Goal: Transaction & Acquisition: Purchase product/service

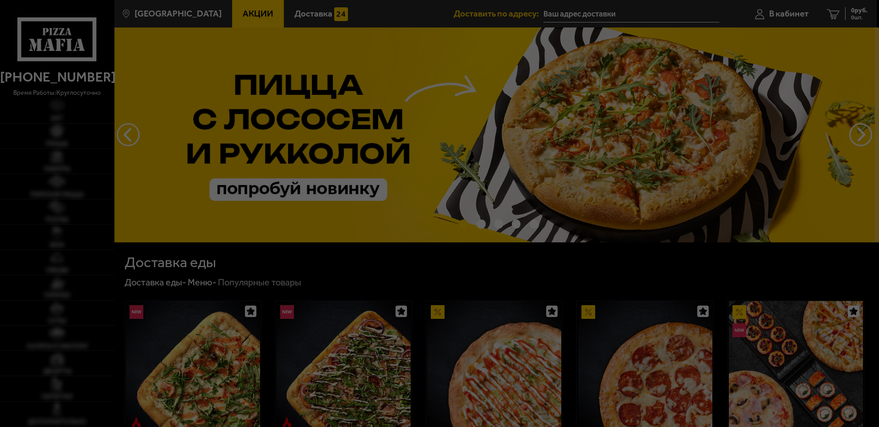
type input "[STREET_ADDRESS][PERSON_NAME]"
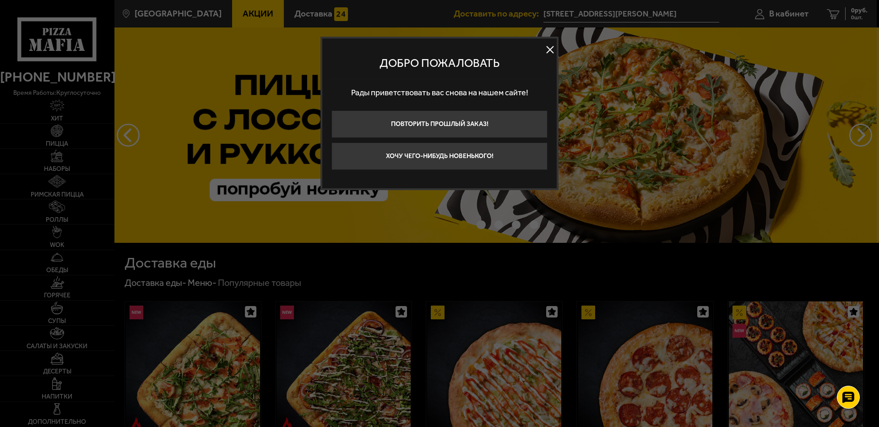
click at [552, 50] on button at bounding box center [550, 50] width 14 height 14
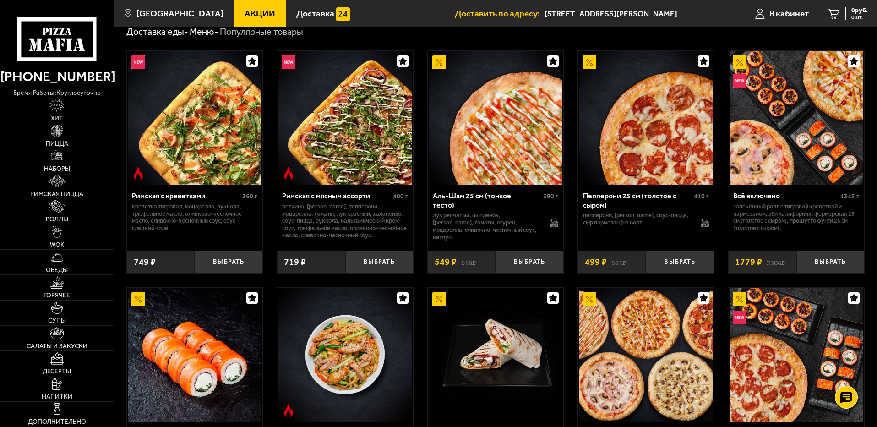
scroll to position [229, 0]
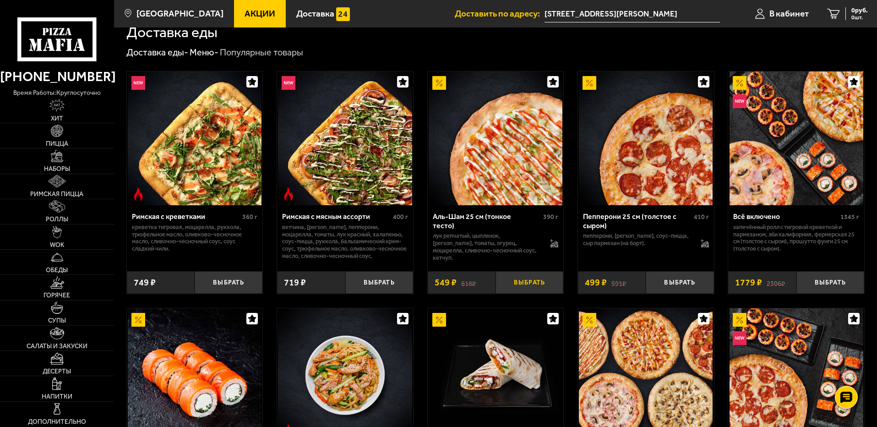
click at [523, 281] on button "Выбрать" at bounding box center [529, 282] width 68 height 22
click at [850, 16] on span "1 шт." at bounding box center [856, 17] width 24 height 5
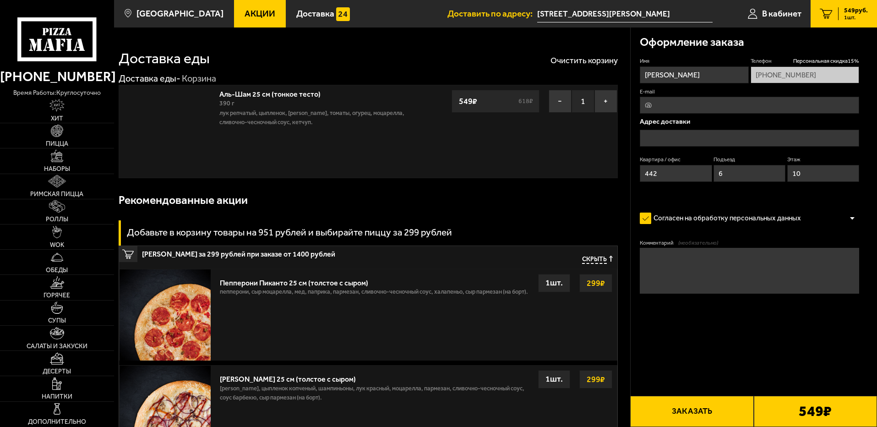
type input "[STREET_ADDRESS][PERSON_NAME]"
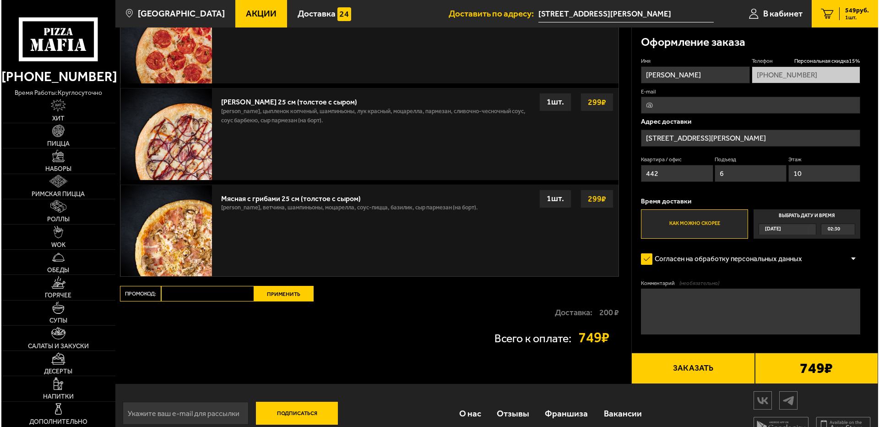
scroll to position [249, 0]
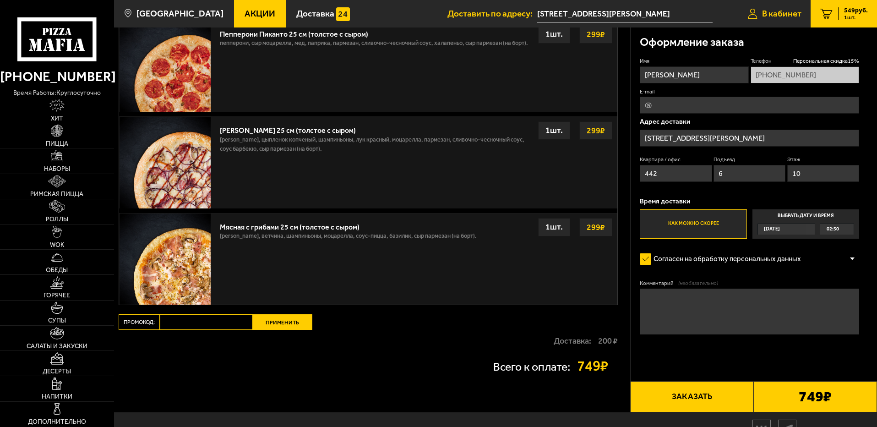
click at [770, 4] on link "В кабинет" at bounding box center [775, 13] width 72 height 27
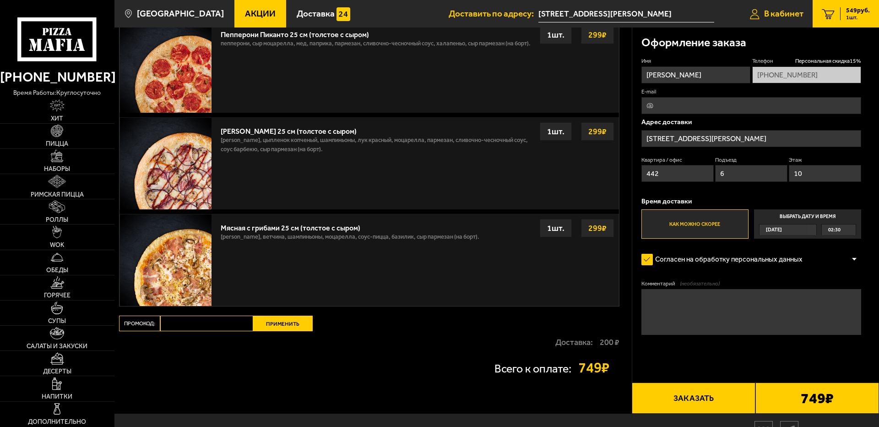
type input "[PHONE_NUMBER]"
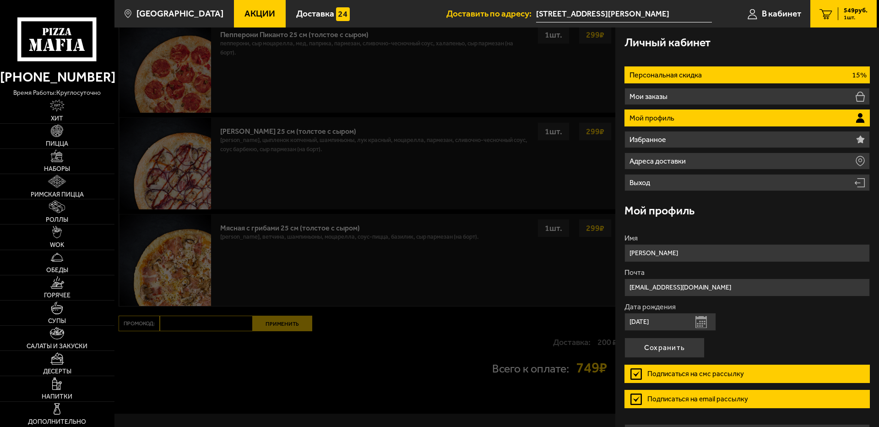
click at [693, 77] on p "Персональная скидка" at bounding box center [667, 74] width 75 height 7
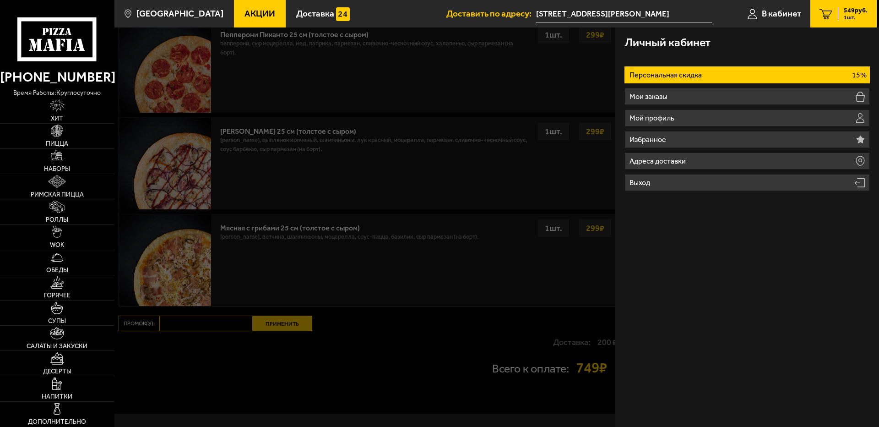
click at [728, 68] on li "Персональная скидка 15%" at bounding box center [747, 74] width 245 height 17
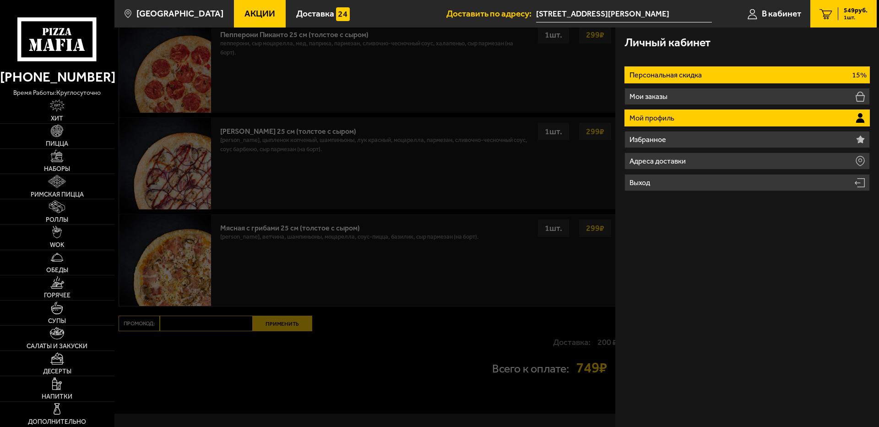
click at [678, 119] on li "Мой профиль" at bounding box center [747, 117] width 245 height 17
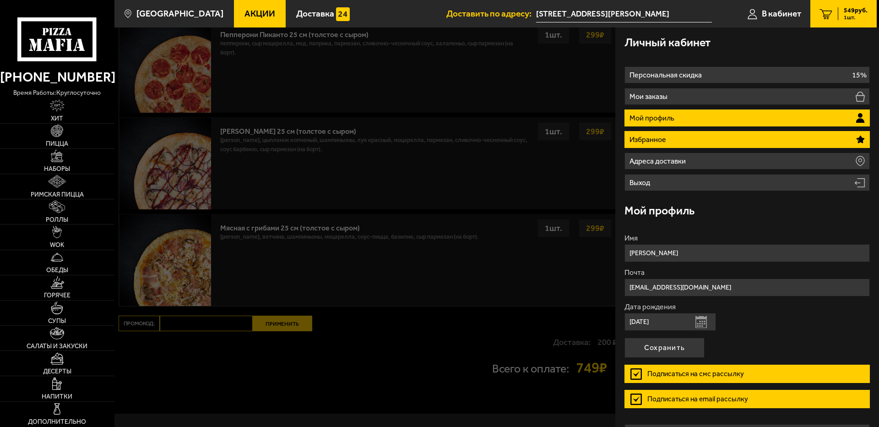
click at [665, 141] on p "Избранное" at bounding box center [649, 139] width 39 height 7
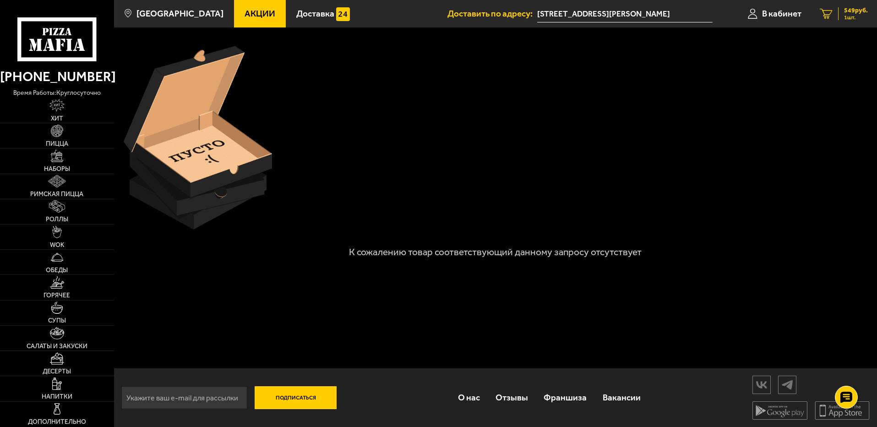
click at [860, 13] on span "549 руб." at bounding box center [856, 10] width 24 height 6
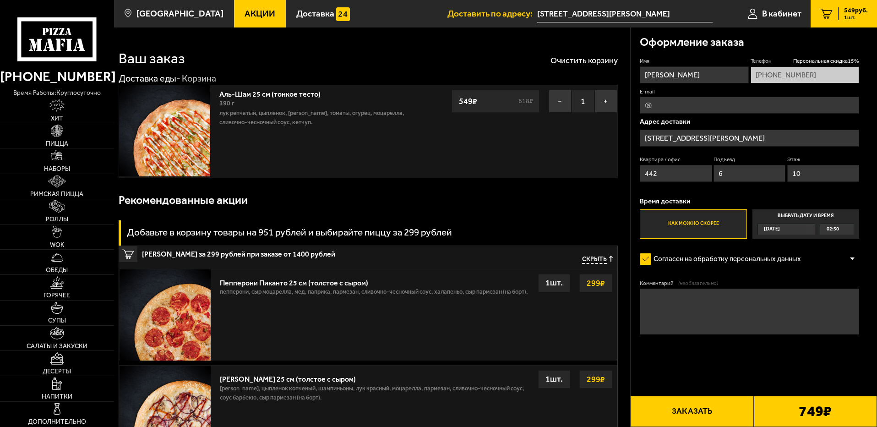
click at [707, 417] on button "Заказать" at bounding box center [691, 411] width 123 height 31
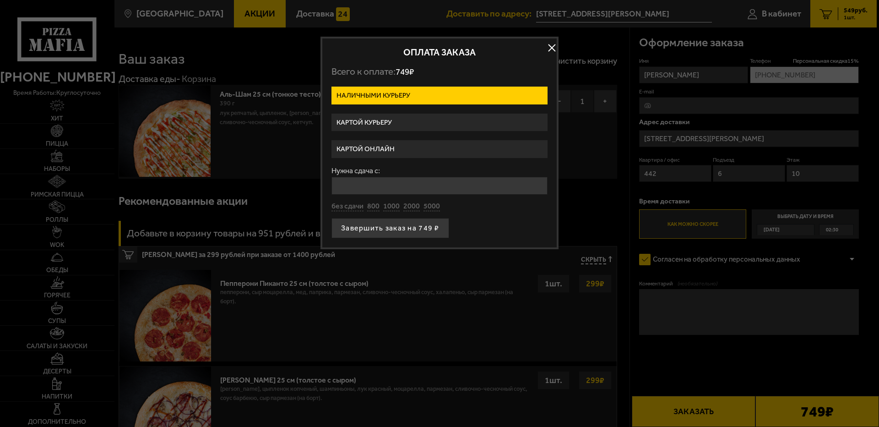
click at [368, 150] on label "Картой онлайн" at bounding box center [440, 149] width 216 height 18
click at [0, 0] on input "Картой онлайн" at bounding box center [0, 0] width 0 height 0
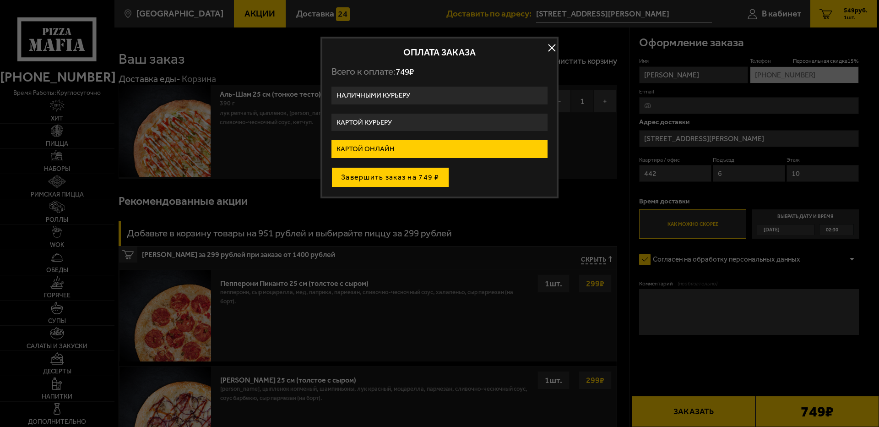
click at [397, 182] on button "Завершить заказ на 749 ₽" at bounding box center [391, 177] width 118 height 20
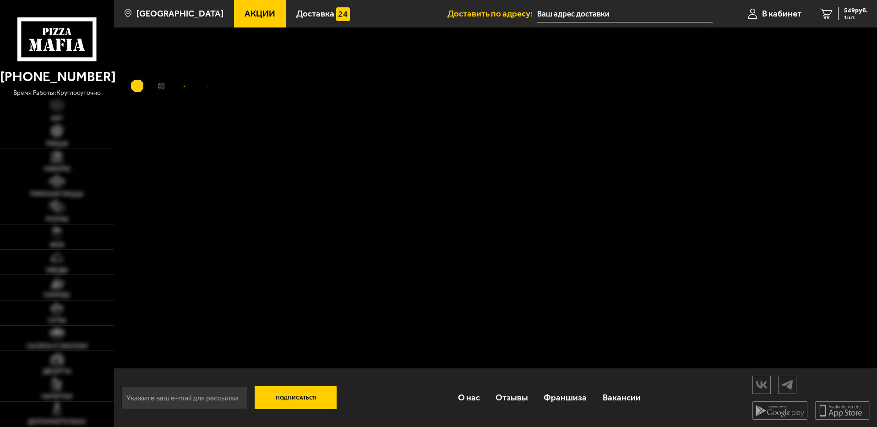
type input "[STREET_ADDRESS][PERSON_NAME]"
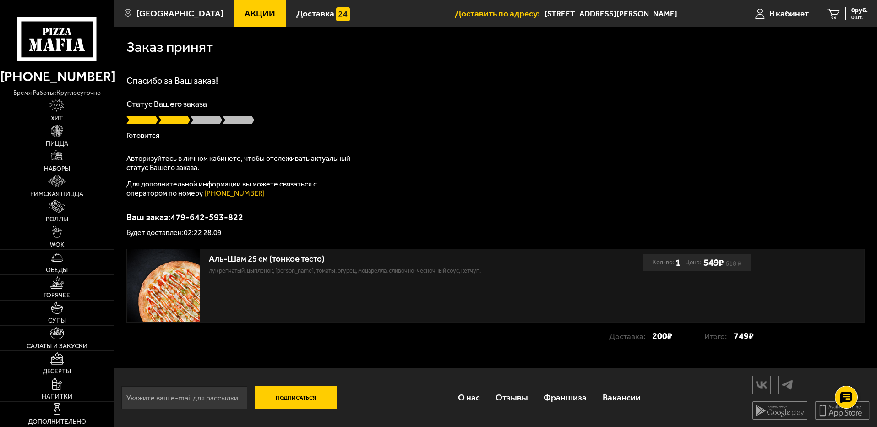
scroll to position [0, 0]
click at [396, 207] on div "Спасибо за Ваш заказ! Статус Вашего заказа Готовится Авторизуйтесь в личном каб…" at bounding box center [495, 156] width 738 height 160
click at [188, 234] on p "Будет доставлен: 02:22 28.09" at bounding box center [495, 231] width 738 height 7
click at [429, 143] on div "Спасибо за Ваш заказ! Статус Вашего заказа Готовится Авторизуйтесь в личном каб…" at bounding box center [495, 156] width 738 height 160
click at [250, 90] on div "Спасибо за Ваш заказ! Статус Вашего заказа Готовится Авторизуйтесь в личном каб…" at bounding box center [495, 156] width 738 height 160
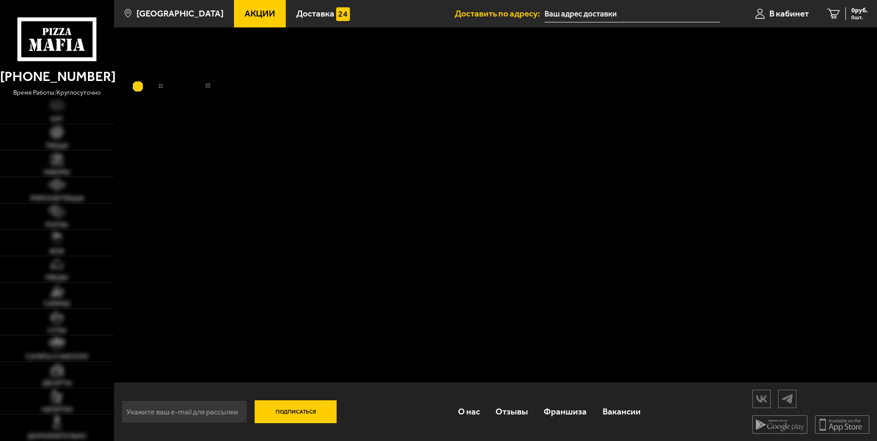
type input "[STREET_ADDRESS][PERSON_NAME]"
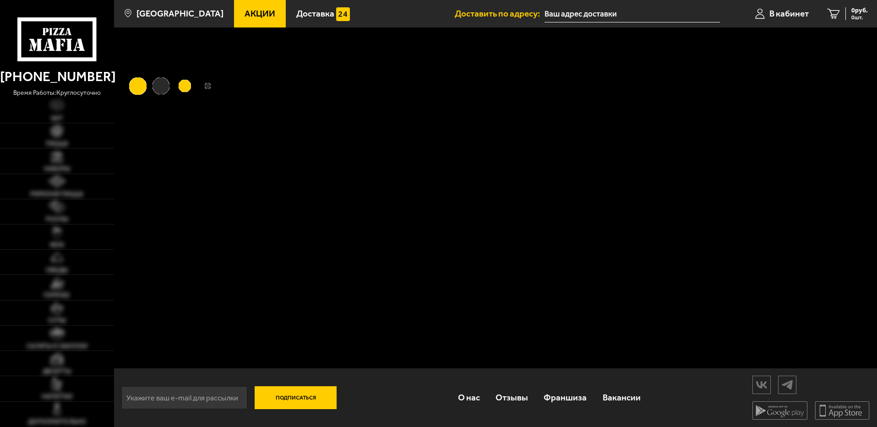
type input "[STREET_ADDRESS][PERSON_NAME]"
